Goal: Task Accomplishment & Management: Use online tool/utility

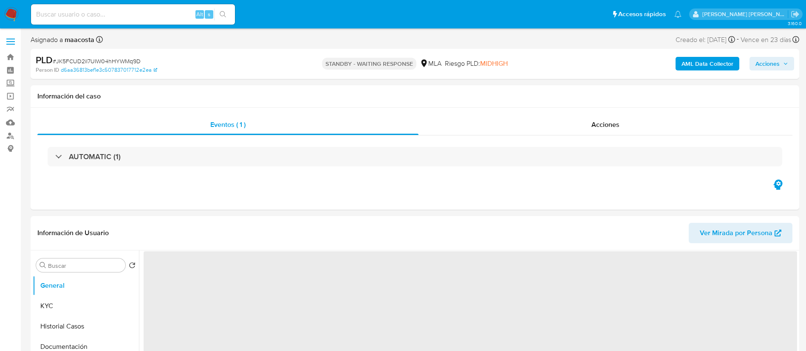
select select "10"
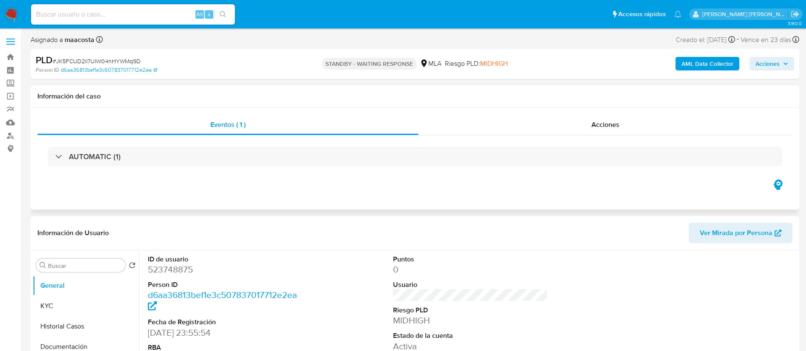
click at [399, 200] on div "Eventos ( 1 ) Acciones AUTOMATIC (1)" at bounding box center [415, 159] width 769 height 102
paste input "9NyG6JJrJt5wTbVRMhSdY0Oe"
click at [133, 11] on input "9NyG6JJrJt5wTbVRMhSdY0Oe" at bounding box center [133, 14] width 204 height 11
type input "9NyG6JJrJt5wTbVRMhSdY0Oe"
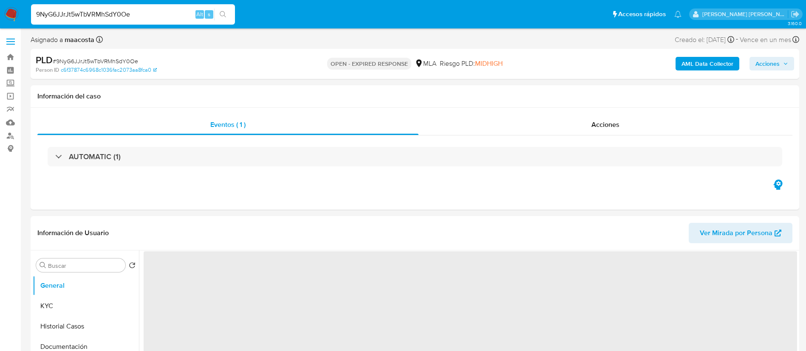
select select "10"
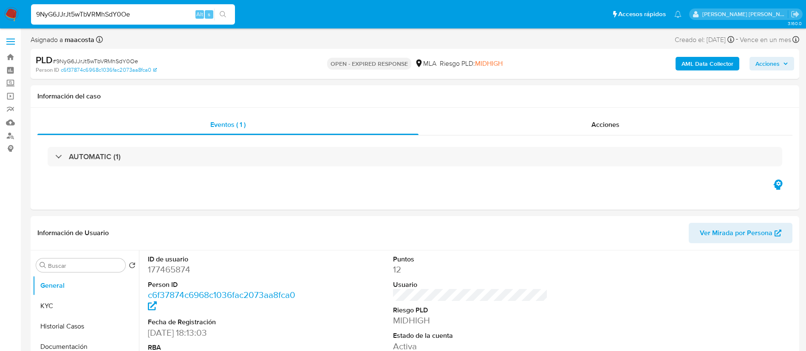
click at [133, 11] on input "9NyG6JJrJt5wTbVRMhSdY0Oe" at bounding box center [133, 14] width 204 height 11
paste input "vJLpIXYhlElu2uuD2Mm9uZnp"
type input "vJLpIXYhlElu2uuD2Mm9uZnp"
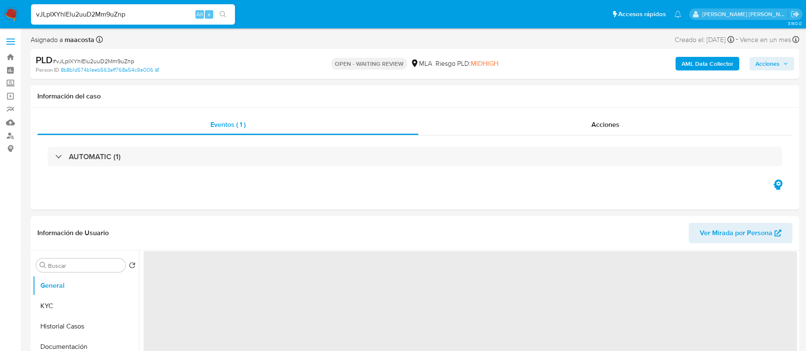
select select "10"
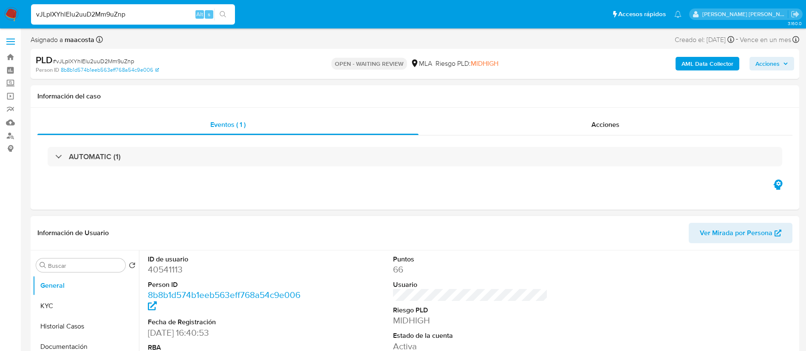
scroll to position [31, 0]
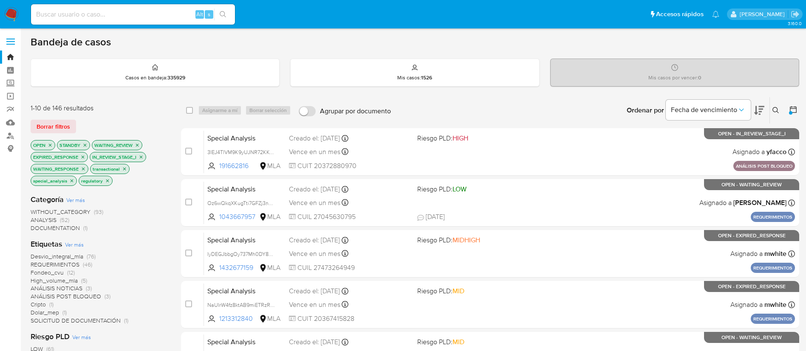
click at [113, 210] on div "WITHOUT_CATEGORY (93) ANALYSIS (52) DOCUMENTATION (1)" at bounding box center [99, 220] width 137 height 24
